Goal: Transaction & Acquisition: Purchase product/service

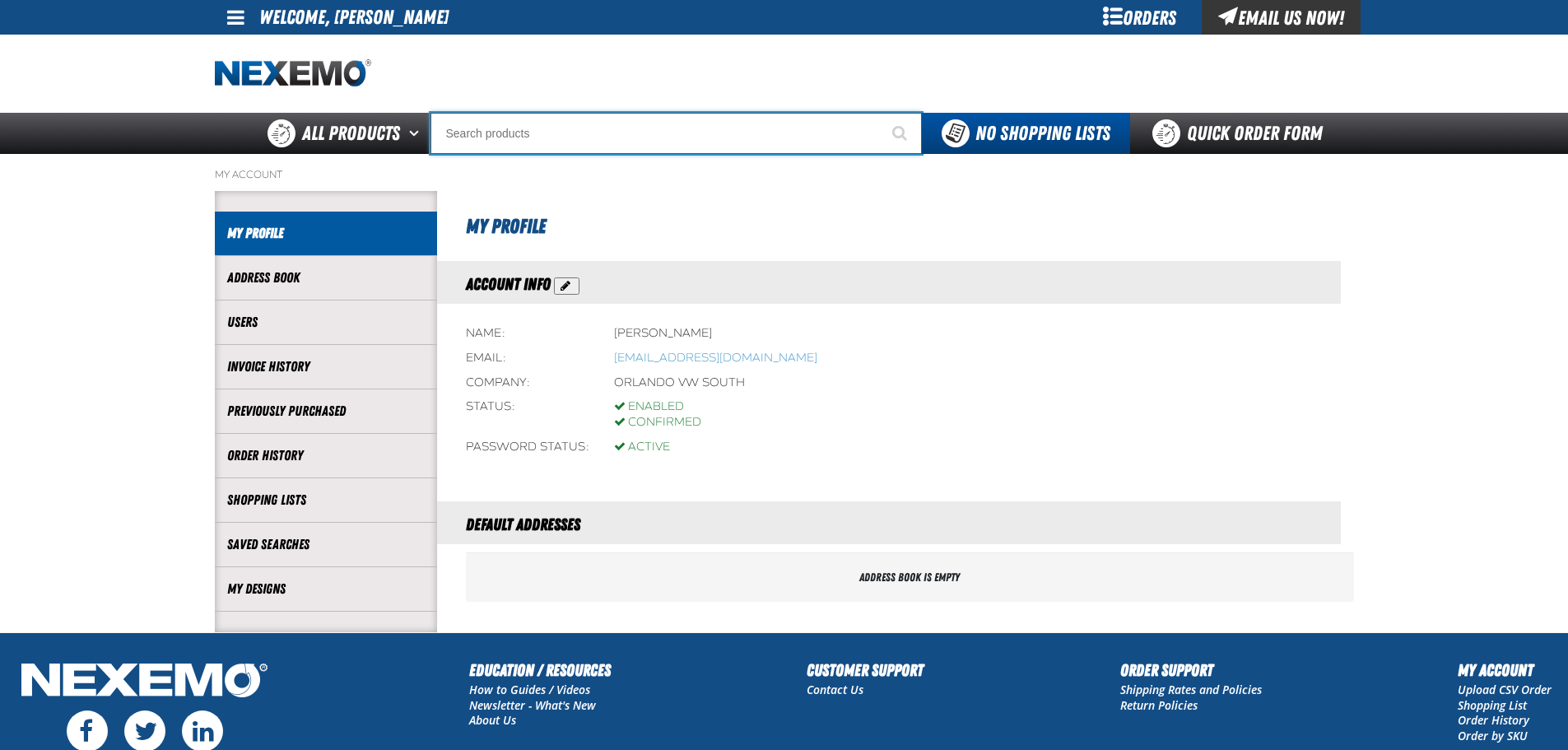
click at [621, 143] on input "Search" at bounding box center [676, 134] width 492 height 41
type input "C"
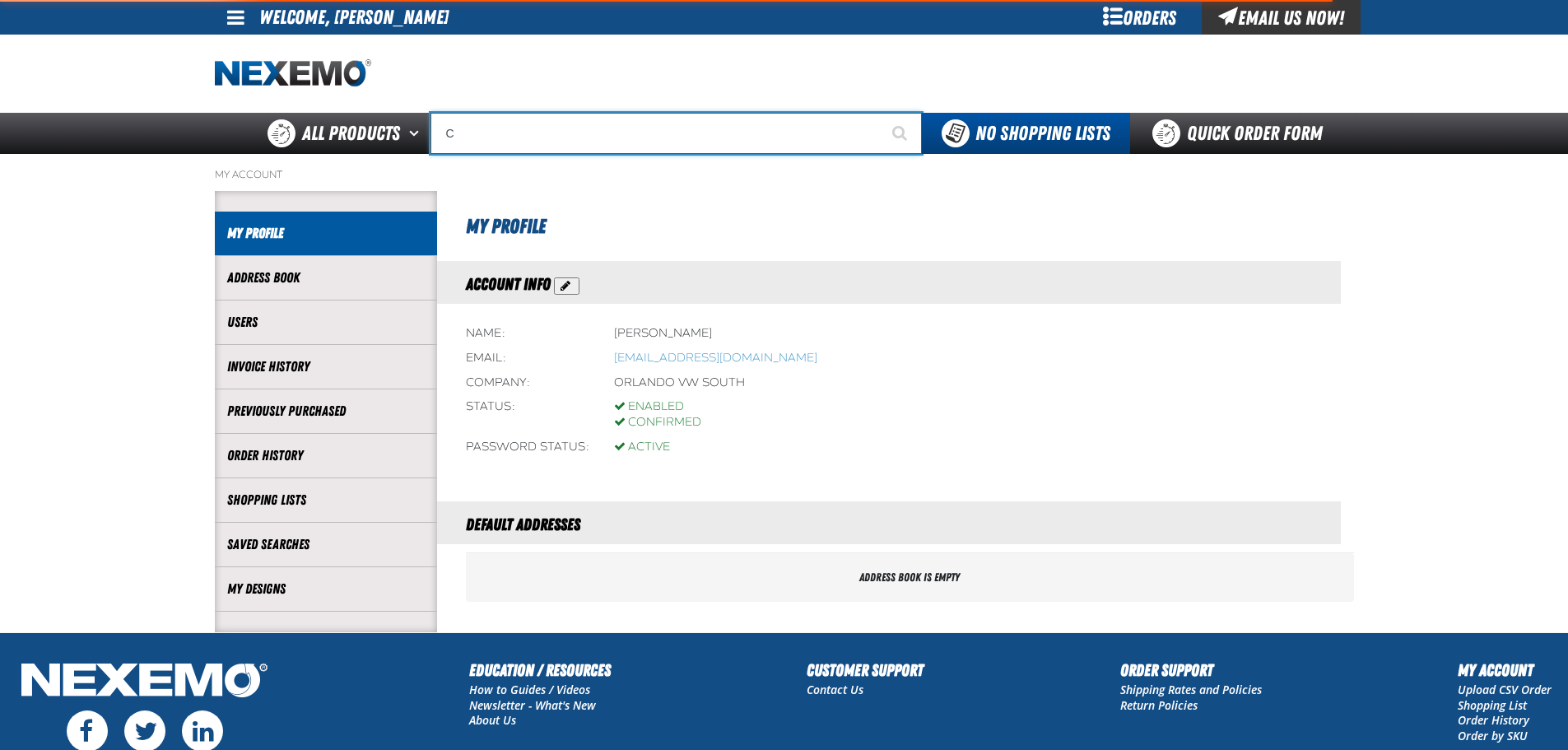
type input "C Alkaline Battery 1.5 Volt (12 per pack)"
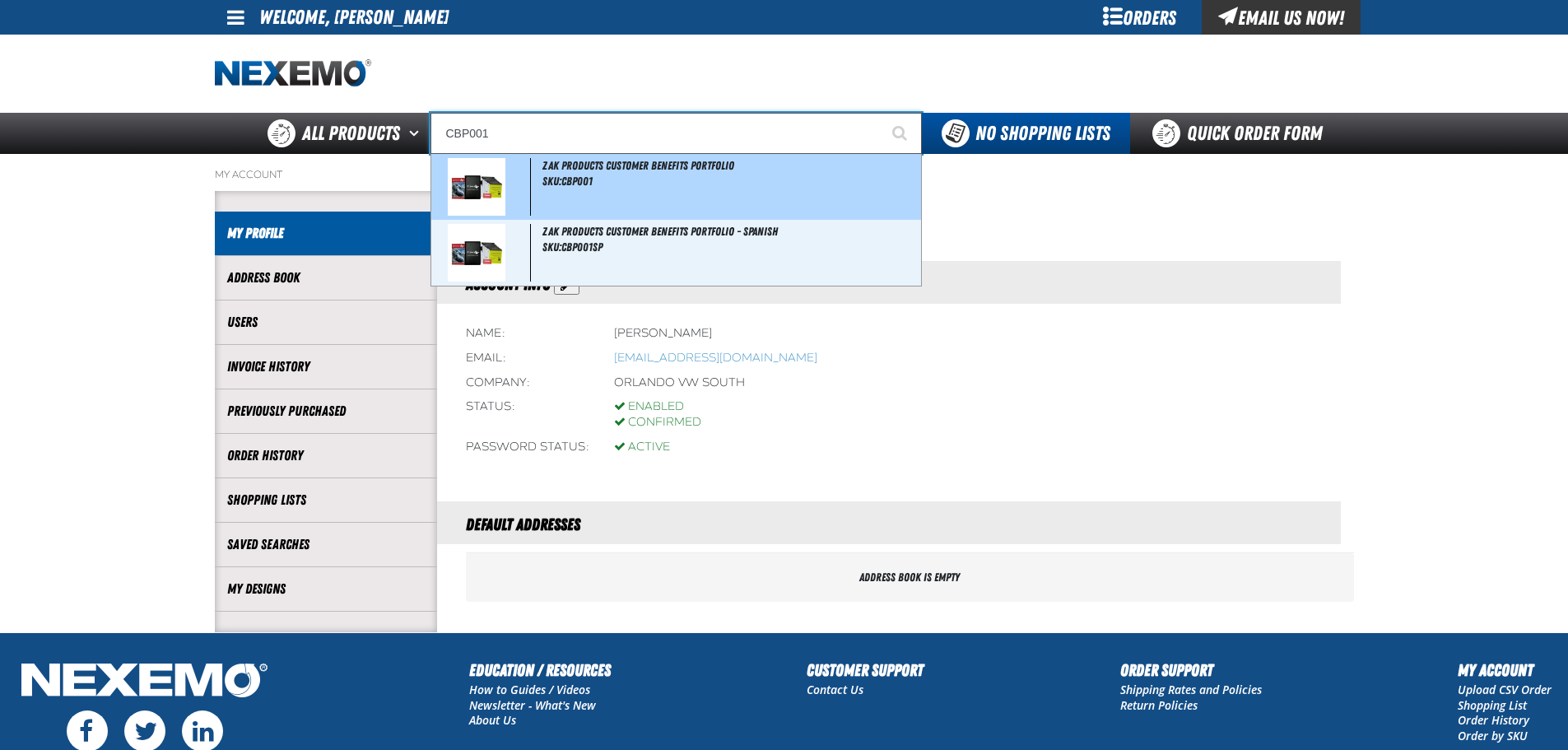
click at [613, 172] on div "ZAK Products Customer Benefits Portfolio SKU:CBP001" at bounding box center [676, 187] width 490 height 66
type input "ZAK Products Customer Benefits Portfolio"
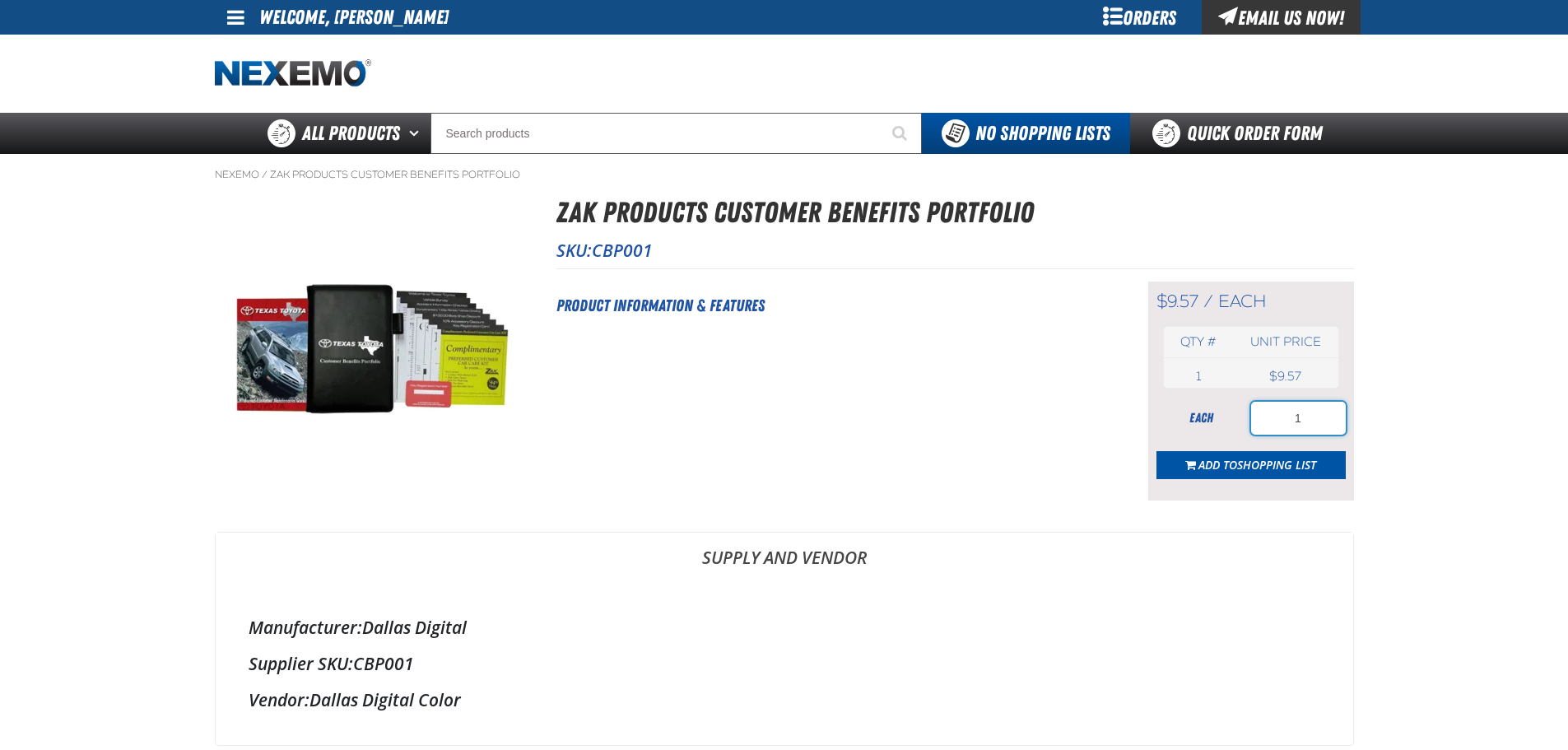
click at [1304, 414] on input "1" at bounding box center [1298, 418] width 94 height 33
click at [1314, 420] on input "1" at bounding box center [1298, 418] width 94 height 33
click at [645, 305] on h2 "Product Information & Features" at bounding box center [832, 306] width 550 height 25
click at [1133, 18] on div "Orders" at bounding box center [1140, 17] width 124 height 35
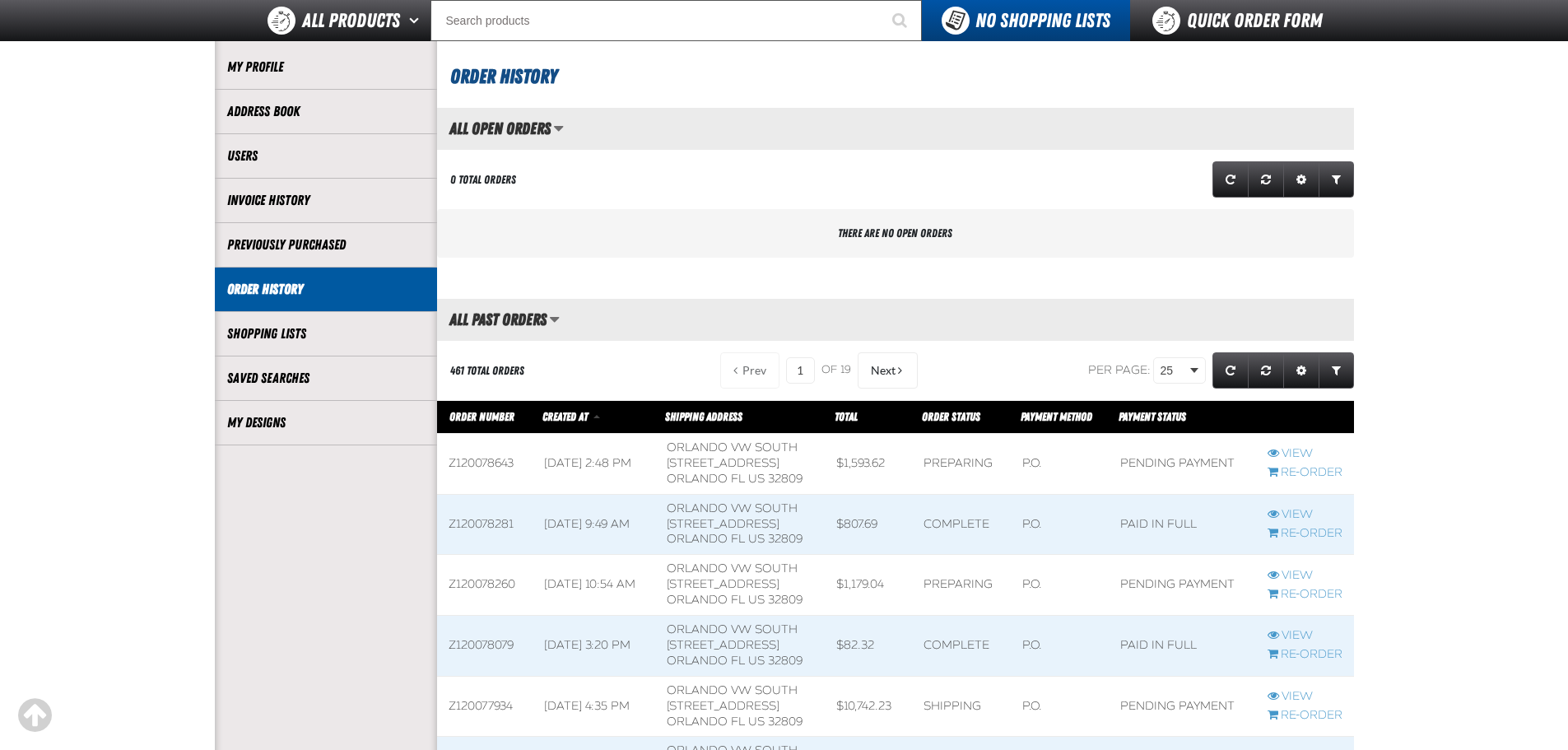
scroll to position [165, 0]
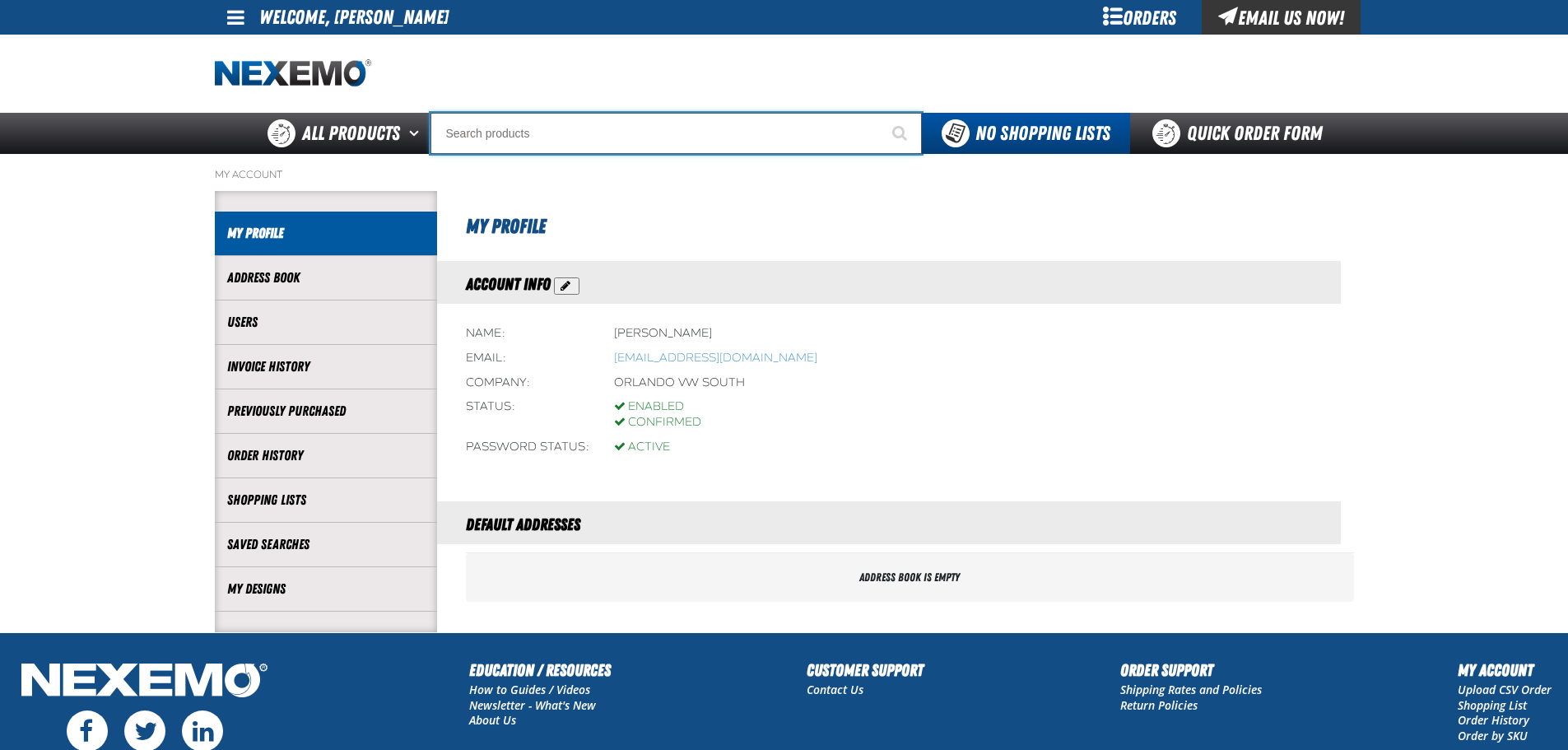
click at [613, 133] on input "Search" at bounding box center [676, 134] width 492 height 41
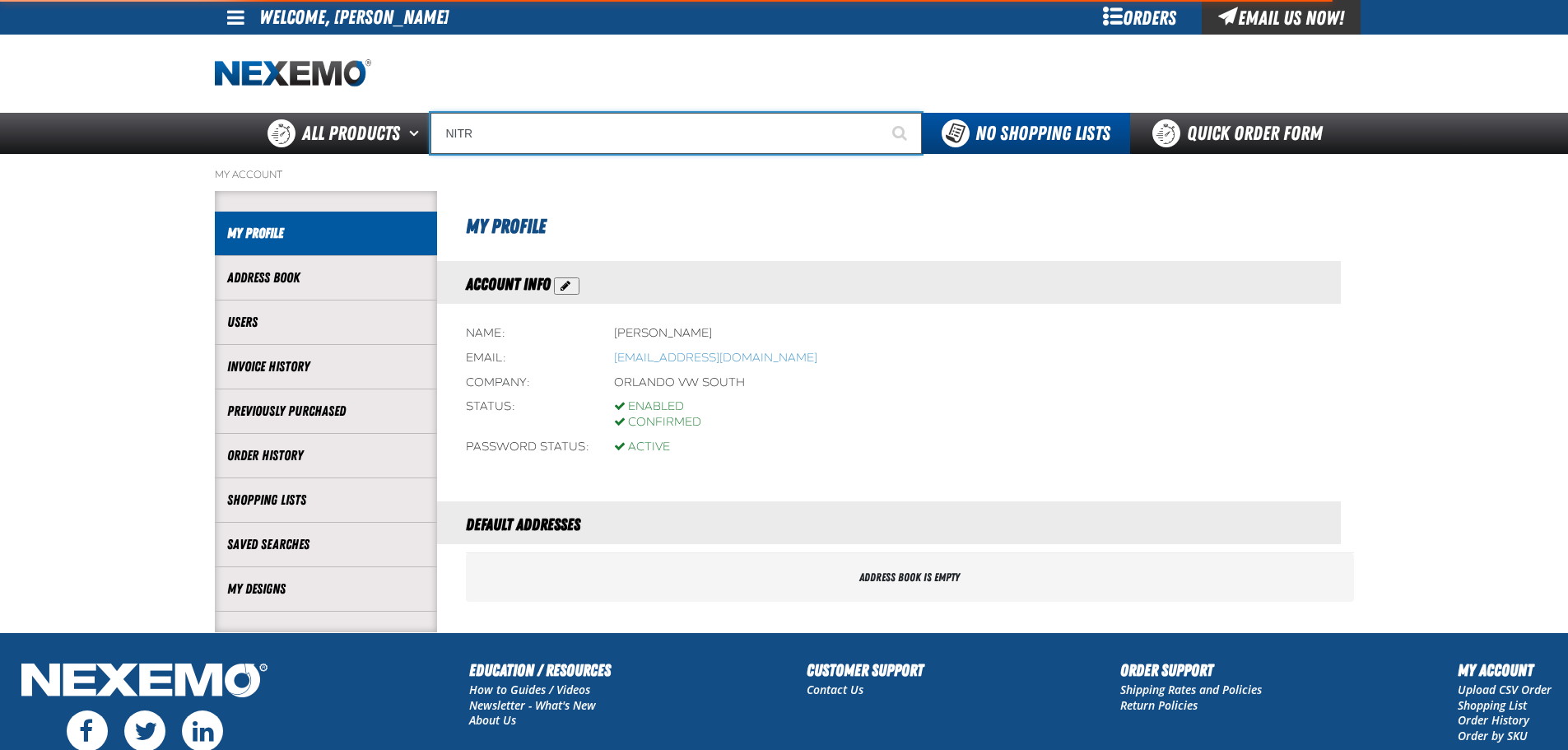
type input "NITRO"
type input "NITROgen Machine Filter Kit"
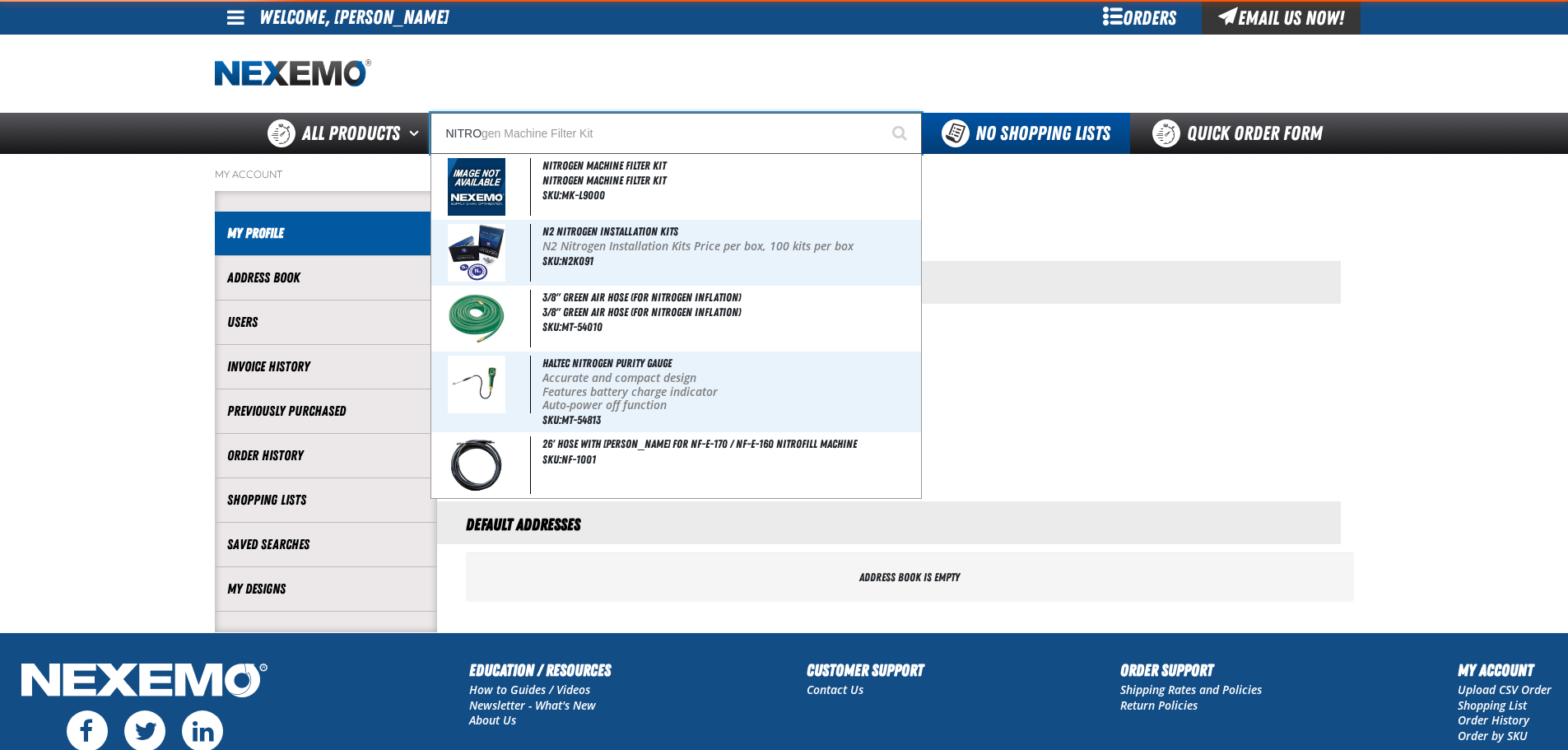
type input "NITRO"
click at [881, 113] on button "Start Searching" at bounding box center [901, 134] width 41 height 41
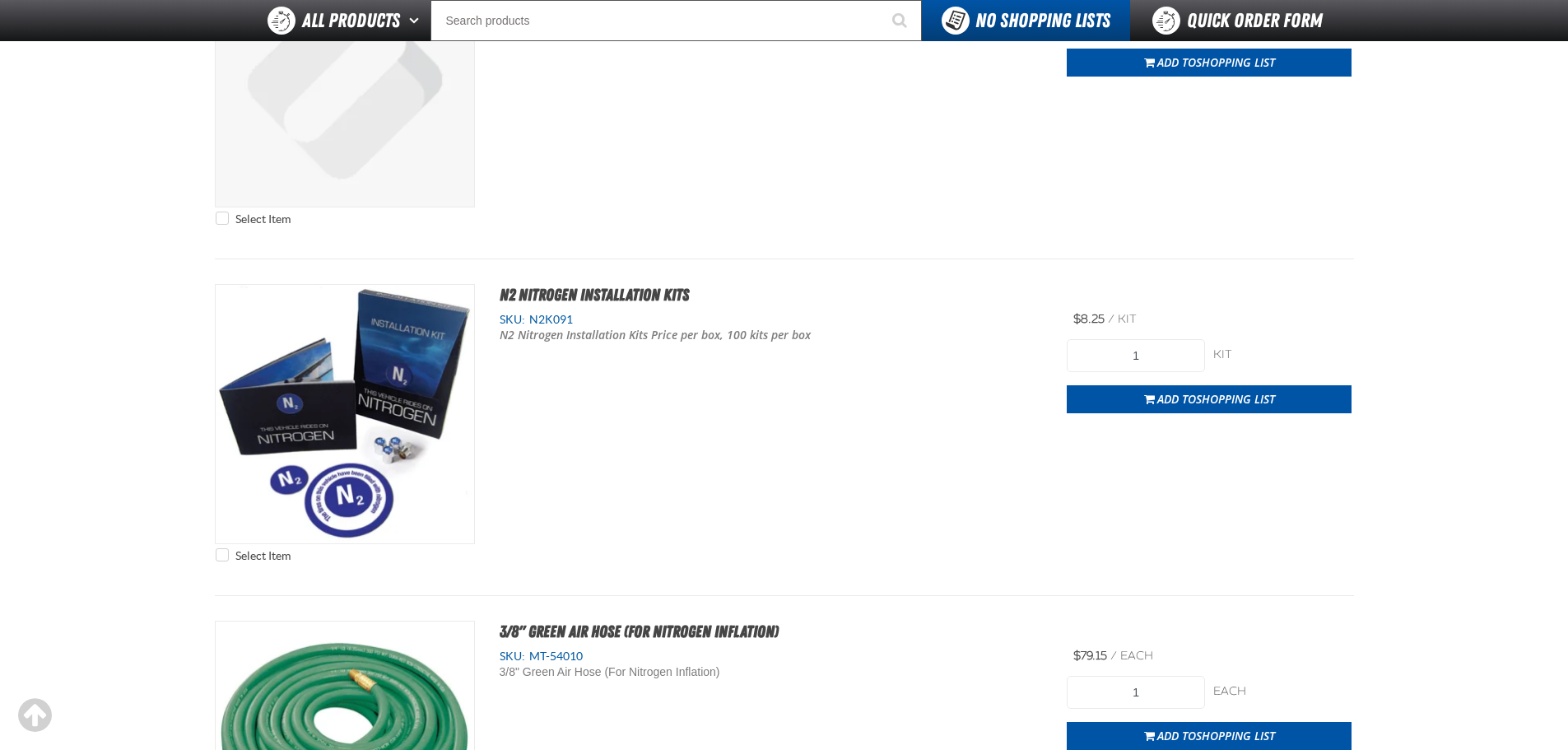
scroll to position [330, 0]
